Goal: Information Seeking & Learning: Learn about a topic

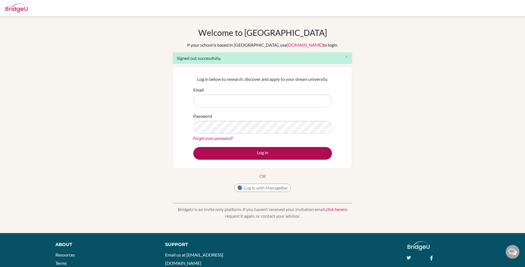
type input "[EMAIL_ADDRESS][DOMAIN_NAME]"
click at [283, 151] on button "Log in" at bounding box center [262, 153] width 139 height 13
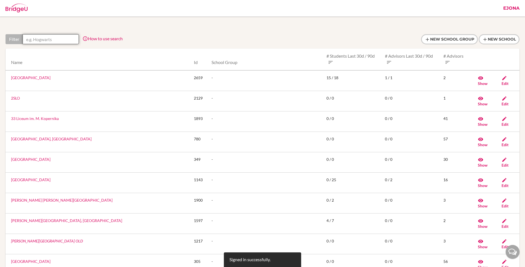
click at [54, 37] on input "text" at bounding box center [51, 39] width 56 height 10
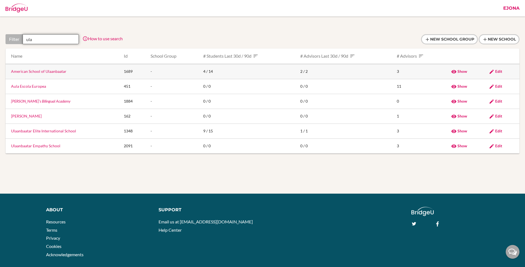
type input "ula"
click at [54, 71] on link "American School of Ulaanbaatar" at bounding box center [38, 71] width 55 height 5
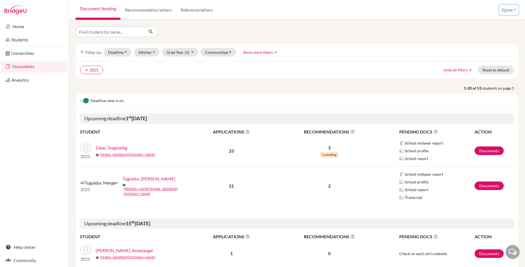
click at [509, 11] on button "Ejona" at bounding box center [508, 10] width 19 height 10
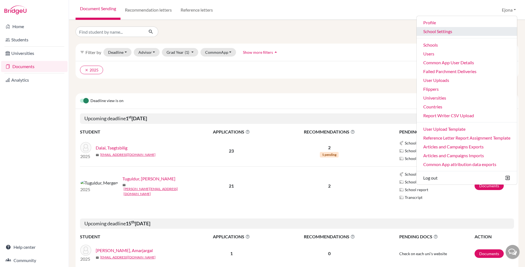
click at [439, 30] on link "School Settings" at bounding box center [467, 31] width 100 height 9
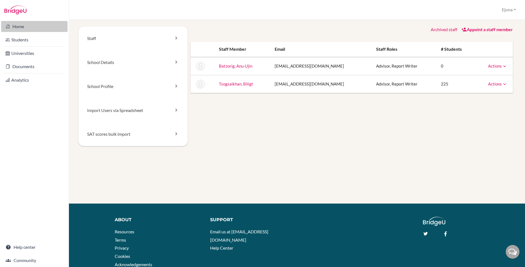
click at [27, 25] on link "Home" at bounding box center [34, 26] width 66 height 11
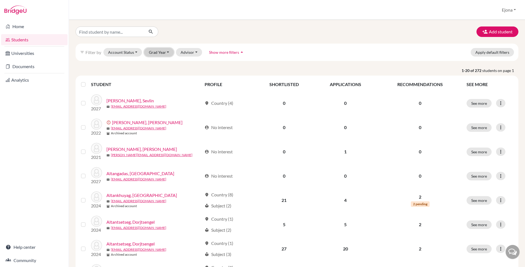
click at [162, 52] on button "Grad Year" at bounding box center [159, 52] width 30 height 9
click at [162, 88] on div "2025" at bounding box center [160, 90] width 19 height 7
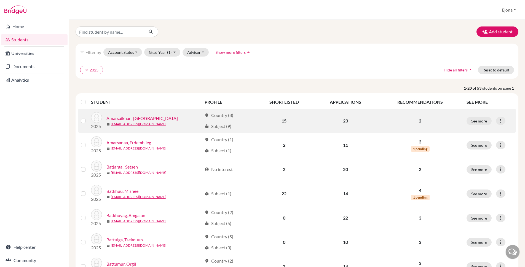
click at [148, 119] on link "Amarsaikhan, [GEOGRAPHIC_DATA]" at bounding box center [141, 118] width 71 height 7
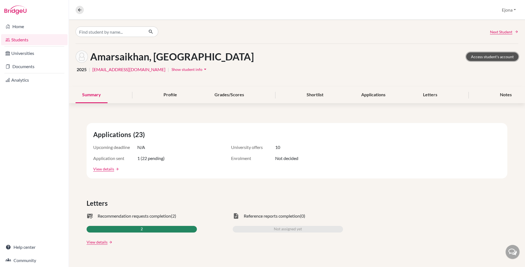
click at [494, 58] on link "Access student's account" at bounding box center [492, 56] width 52 height 9
